Goal: Transaction & Acquisition: Book appointment/travel/reservation

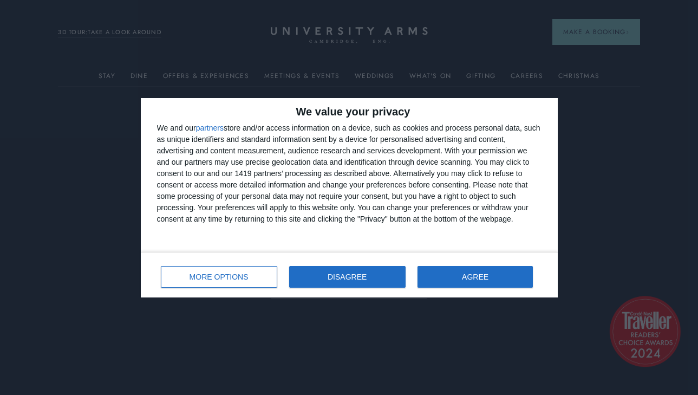
click at [366, 270] on button "DISAGREE" at bounding box center [347, 277] width 116 height 22
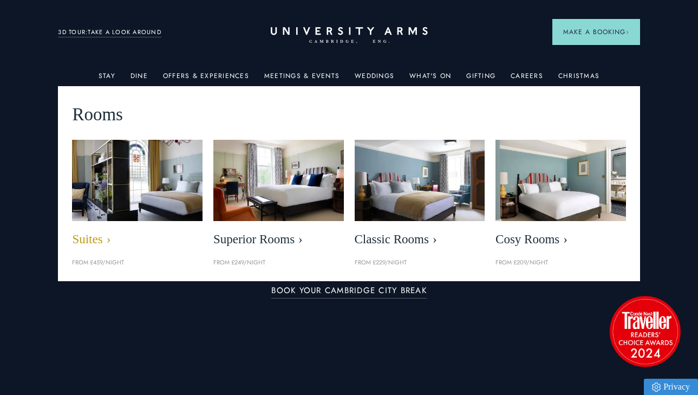
click at [112, 190] on img at bounding box center [137, 180] width 150 height 94
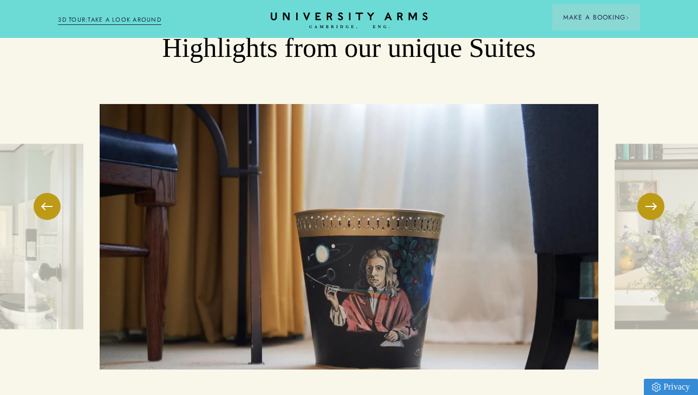
scroll to position [1683, 0]
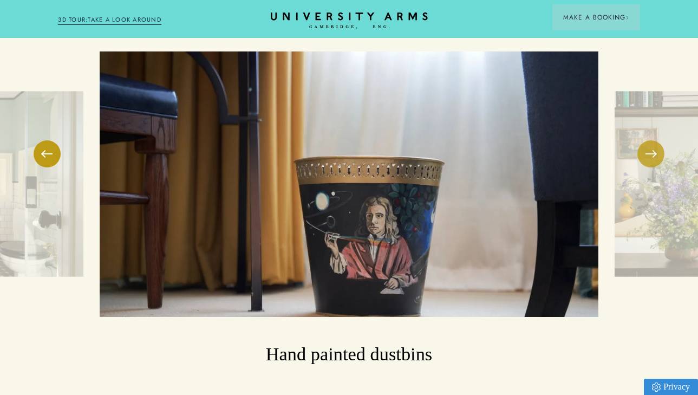
click at [650, 153] on span at bounding box center [651, 153] width 11 height 1
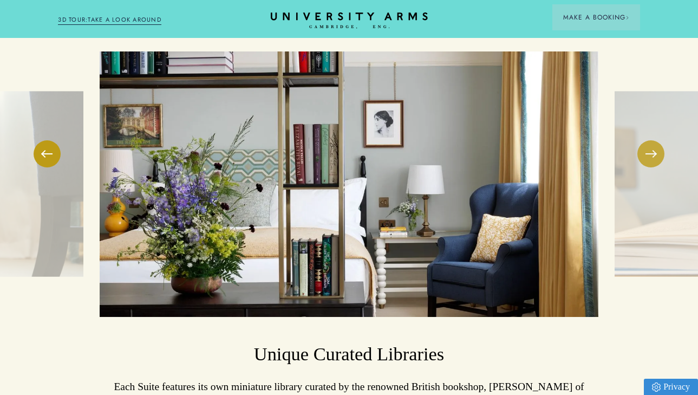
click at [650, 153] on span at bounding box center [651, 153] width 11 height 1
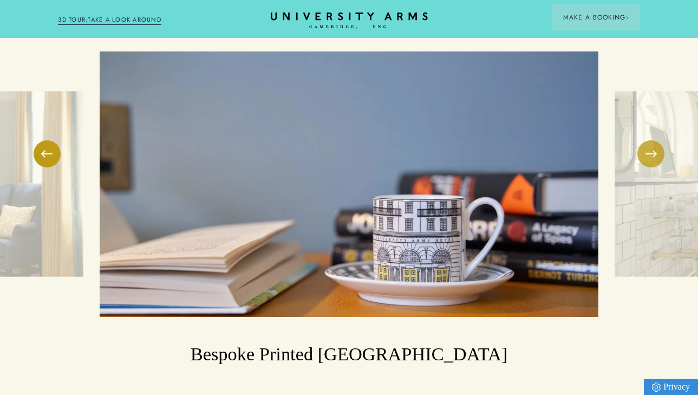
click at [650, 153] on span at bounding box center [651, 153] width 11 height 1
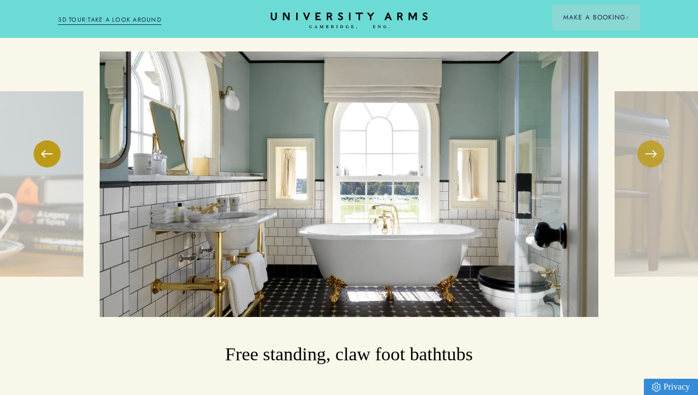
click at [650, 153] on span at bounding box center [651, 153] width 11 height 1
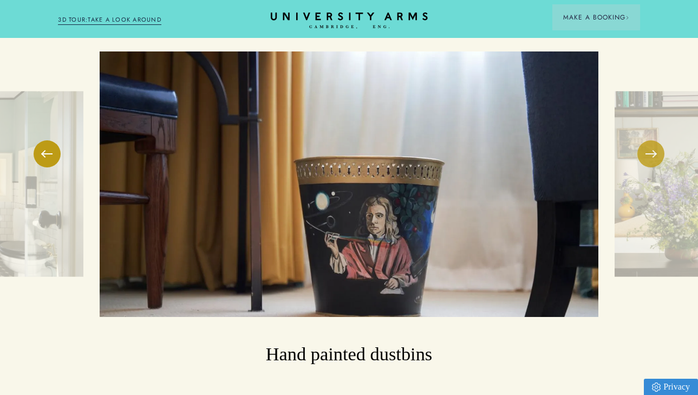
click at [650, 153] on span at bounding box center [651, 153] width 11 height 1
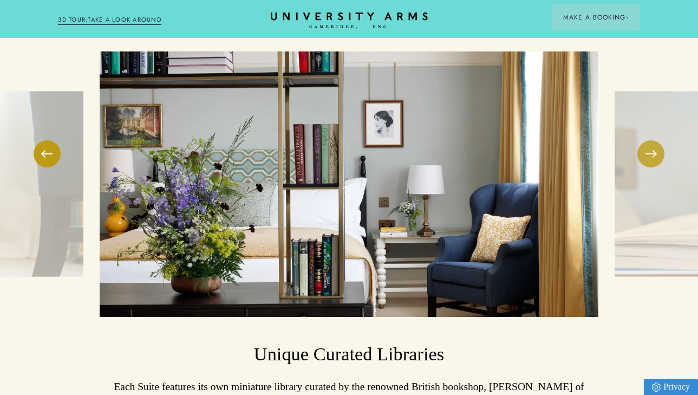
click at [650, 153] on span at bounding box center [651, 153] width 11 height 1
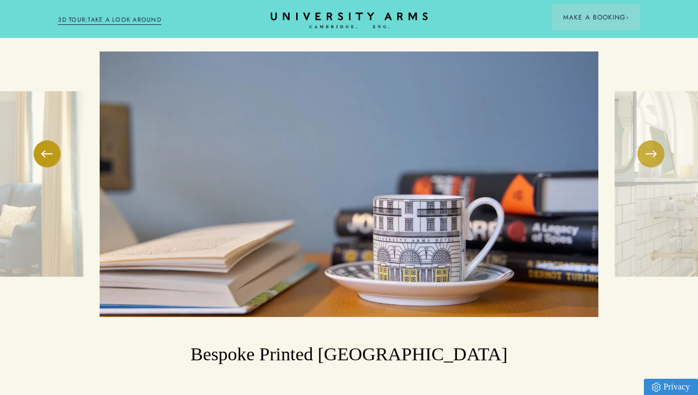
click at [650, 153] on span at bounding box center [651, 153] width 11 height 1
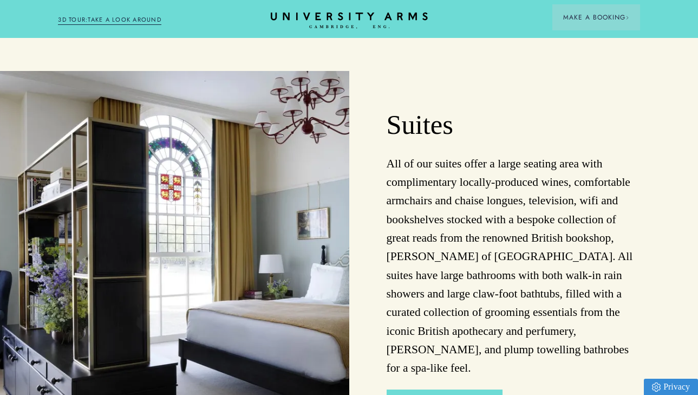
scroll to position [618, 0]
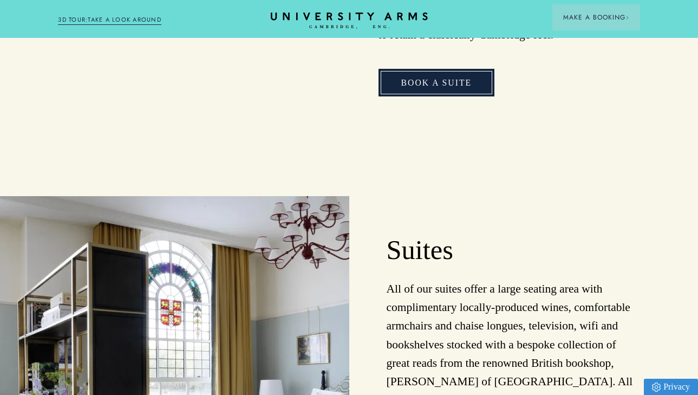
click at [454, 85] on link "Book a Suite" at bounding box center [437, 83] width 116 height 28
